Goal: Entertainment & Leisure: Consume media (video, audio)

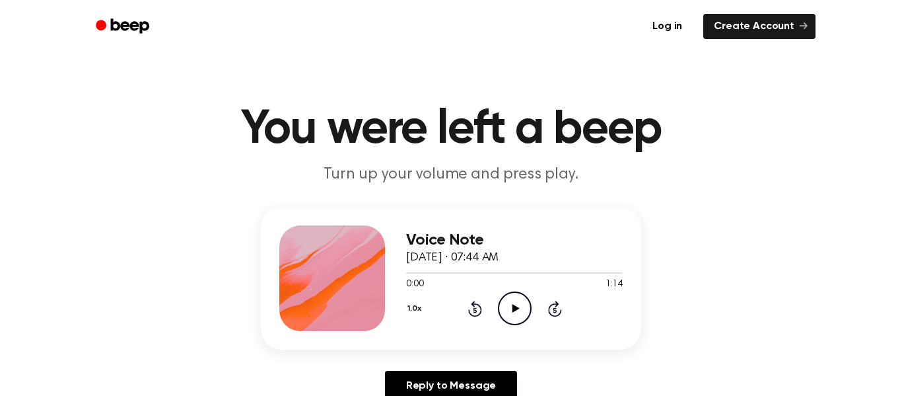
click at [517, 306] on icon "Play Audio" at bounding box center [515, 308] width 34 height 34
click at [528, 299] on circle at bounding box center [515, 308] width 32 height 32
click at [532, 300] on div "1.0x Rewind 5 seconds Play Audio Skip 5 seconds" at bounding box center [514, 308] width 217 height 34
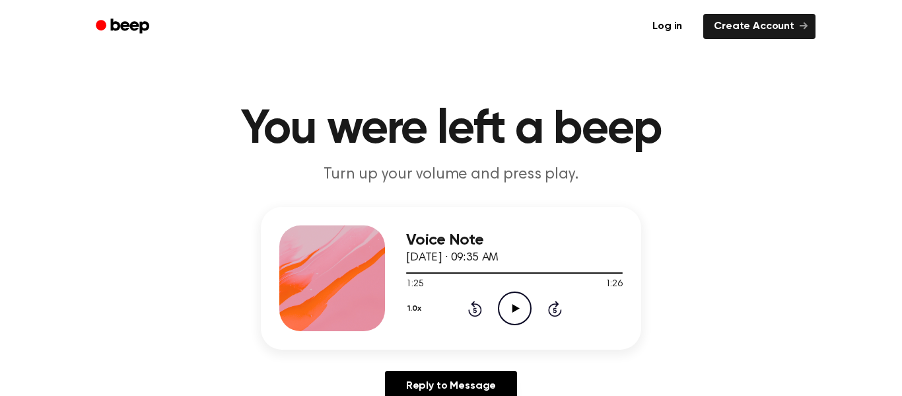
click at [499, 314] on circle at bounding box center [515, 308] width 32 height 32
click at [522, 307] on icon "Pause Audio" at bounding box center [515, 308] width 34 height 34
click at [523, 314] on icon "Play Audio" at bounding box center [515, 308] width 34 height 34
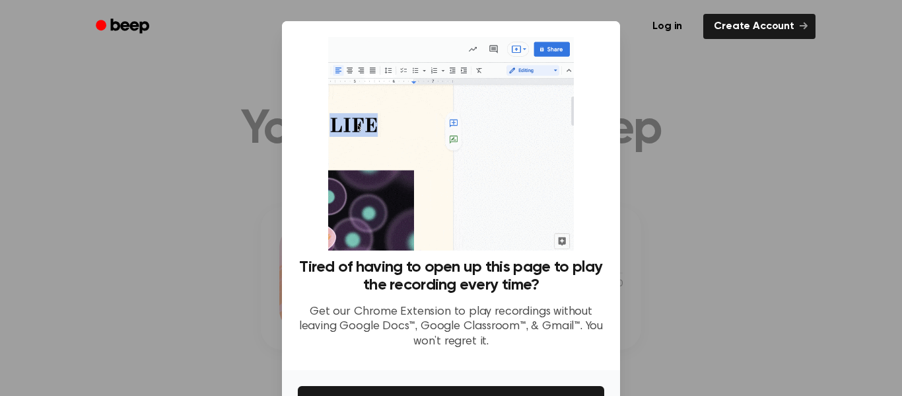
click at [679, 192] on div at bounding box center [451, 198] width 902 height 396
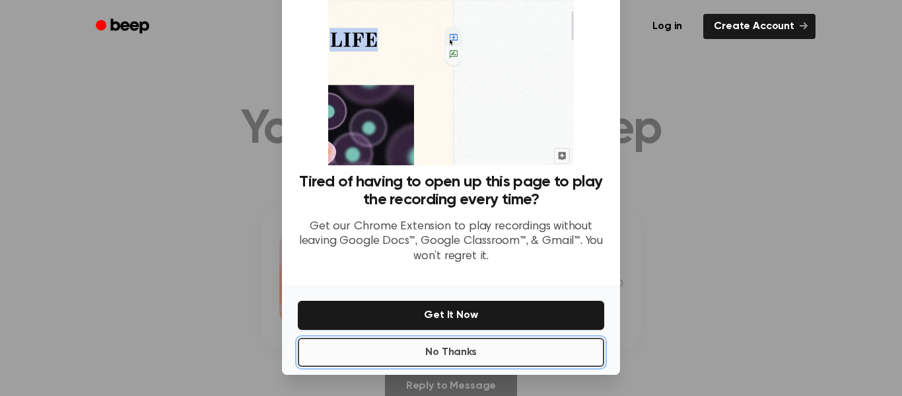
click at [581, 345] on button "No Thanks" at bounding box center [451, 352] width 307 height 29
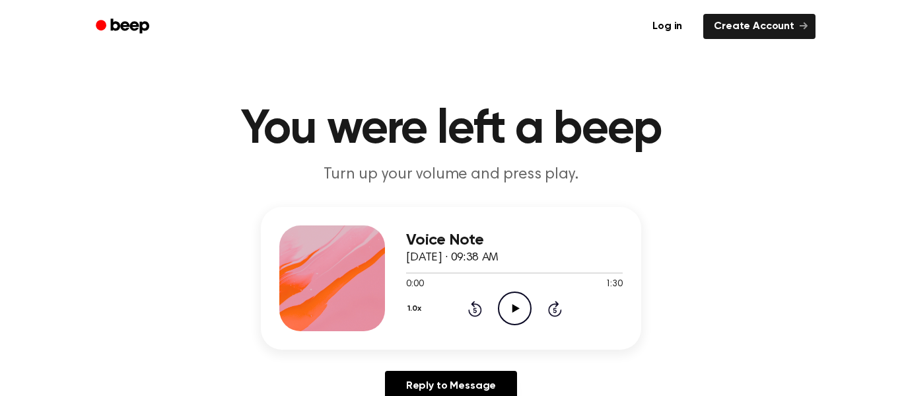
click at [505, 310] on icon "Play Audio" at bounding box center [515, 308] width 34 height 34
click at [517, 308] on icon at bounding box center [515, 308] width 7 height 9
